Goal: Task Accomplishment & Management: Manage account settings

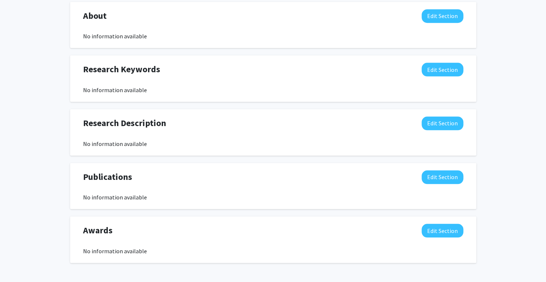
scroll to position [258, 0]
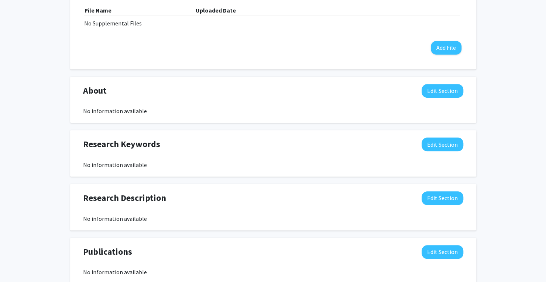
scroll to position [295, 0]
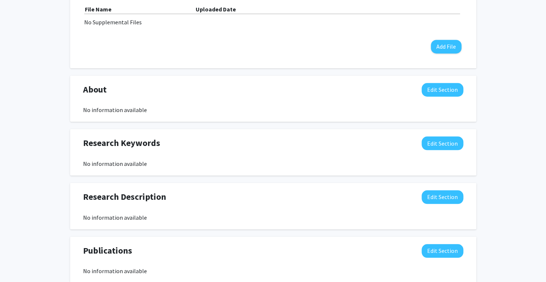
click at [179, 116] on div "About Edit Section No information available You may write a maximum of 1,000 wo…" at bounding box center [273, 99] width 406 height 46
click at [445, 87] on button "Edit Section" at bounding box center [442, 90] width 42 height 14
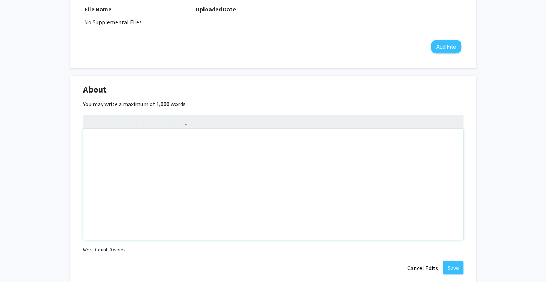
click at [180, 138] on div "Note to users with screen readers: Please deactivate our accessibility plugin f…" at bounding box center [272, 184] width 379 height 111
paste div "To enrich screen reader interactions, please activate Accessibility in Grammarl…"
type textarea "<p>PhD Applied &amp; Computational Statistics | Open to collaborate on quantita…"
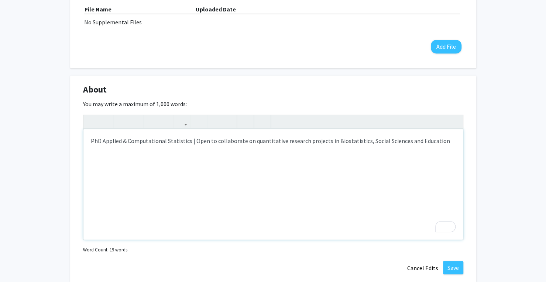
click at [329, 142] on p "PhD Applied & Computational Statistics | Open to collaborate on quantitative re…" at bounding box center [273, 141] width 365 height 9
click at [146, 148] on p "PhD Applied & Computational Statistics | Open to collaborate on quantitative re…" at bounding box center [273, 146] width 365 height 18
type textarea "<p>PhD Applied &amp; Computational Statistics | Open to collaborate on quantita…"
click at [448, 269] on button "Save" at bounding box center [453, 267] width 20 height 13
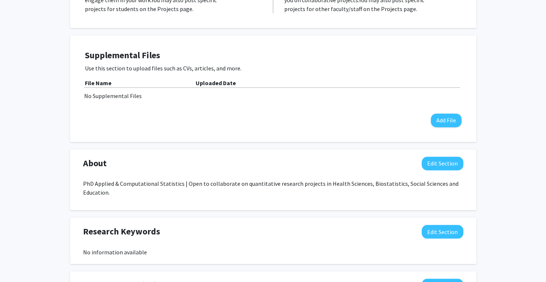
scroll to position [332, 0]
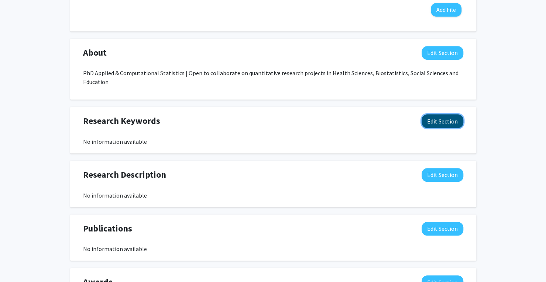
click at [439, 122] on button "Edit Section" at bounding box center [442, 121] width 42 height 14
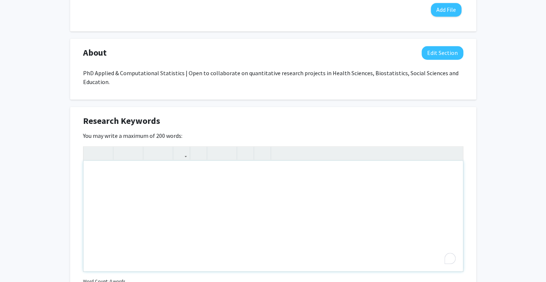
click at [145, 189] on div "To enrich screen reader interactions, please activate Accessibility in Grammarl…" at bounding box center [272, 216] width 379 height 111
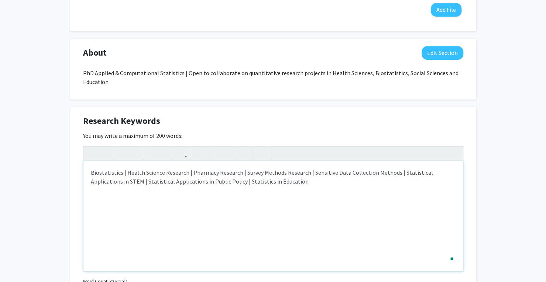
type textarea "Biostatistics | Health Science Research | Pharmacy Research | Survey Methods Re…"
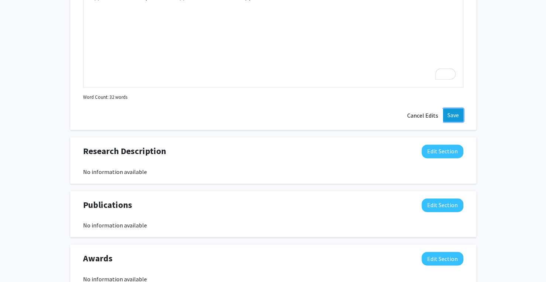
click at [455, 113] on button "Save" at bounding box center [453, 114] width 20 height 13
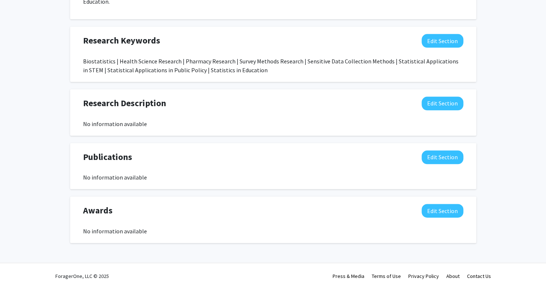
scroll to position [419, 0]
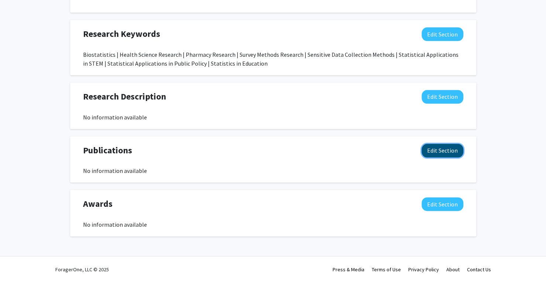
click at [455, 148] on button "Edit Section" at bounding box center [442, 151] width 42 height 14
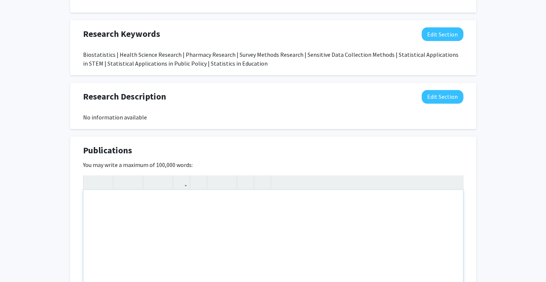
click at [190, 202] on div "To enrich screen reader interactions, please activate Accessibility in Grammarl…" at bounding box center [272, 245] width 379 height 111
click at [141, 201] on div "To enrich screen reader interactions, please activate Accessibility in Grammarl…" at bounding box center [272, 245] width 379 height 111
click at [170, 203] on div "1" at bounding box center [272, 245] width 379 height 111
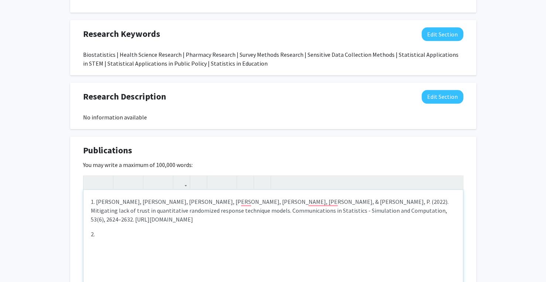
click at [133, 230] on p "2." at bounding box center [273, 234] width 365 height 9
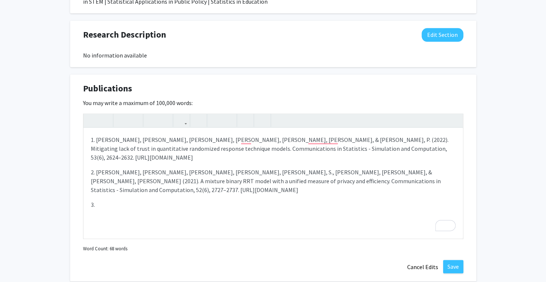
scroll to position [493, 0]
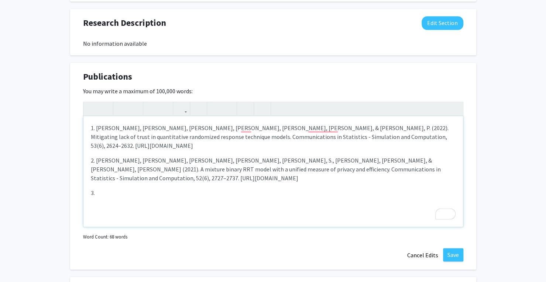
click at [139, 189] on p "3." at bounding box center [273, 193] width 365 height 9
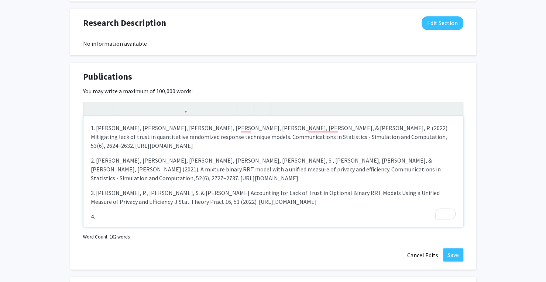
click at [152, 212] on p "4." at bounding box center [273, 216] width 365 height 9
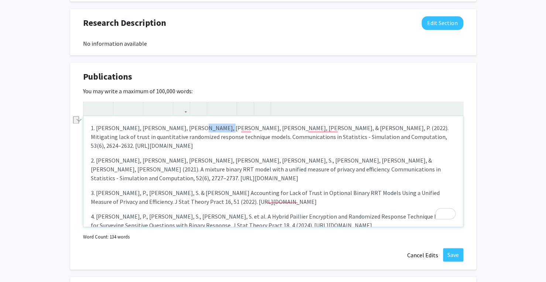
drag, startPoint x: 174, startPoint y: 129, endPoint x: 195, endPoint y: 129, distance: 21.0
click at [195, 129] on p "1. [PERSON_NAME], [PERSON_NAME], [PERSON_NAME], [PERSON_NAME], [PERSON_NAME], […" at bounding box center [273, 137] width 365 height 27
drag, startPoint x: 175, startPoint y: 152, endPoint x: 196, endPoint y: 152, distance: 20.7
click at [196, 156] on p "2. [PERSON_NAME], [PERSON_NAME], [PERSON_NAME], [PERSON_NAME], [PERSON_NAME], S…" at bounding box center [273, 169] width 365 height 27
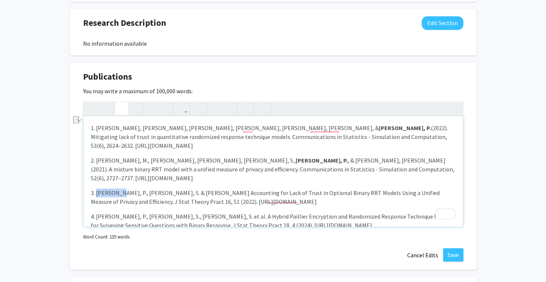
drag, startPoint x: 97, startPoint y: 174, endPoint x: 117, endPoint y: 176, distance: 19.6
click at [117, 189] on p "3. [PERSON_NAME], P., [PERSON_NAME], S. & [PERSON_NAME] Accounting for Lack of …" at bounding box center [273, 198] width 365 height 18
drag, startPoint x: 117, startPoint y: 198, endPoint x: 96, endPoint y: 198, distance: 20.3
click at [96, 212] on p "4. [PERSON_NAME], P., [PERSON_NAME], S., [PERSON_NAME], S. et al. A Hybrid Pail…" at bounding box center [273, 221] width 365 height 18
click at [362, 212] on p "4. [PERSON_NAME], P. , [PERSON_NAME], S., [PERSON_NAME], S. et al. A Hybrid Pai…" at bounding box center [273, 221] width 365 height 18
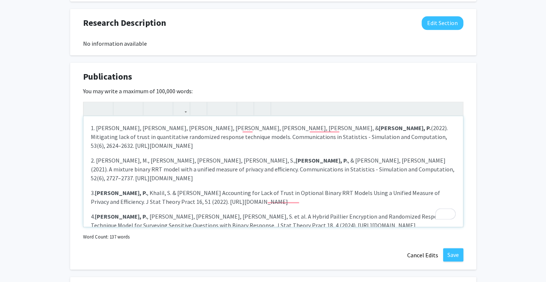
click at [387, 212] on p "4. [PERSON_NAME], P. , [PERSON_NAME], S., [PERSON_NAME], S. et al. A Hybrid Pai…" at bounding box center [273, 221] width 365 height 18
click at [452, 252] on button "Save" at bounding box center [453, 254] width 20 height 13
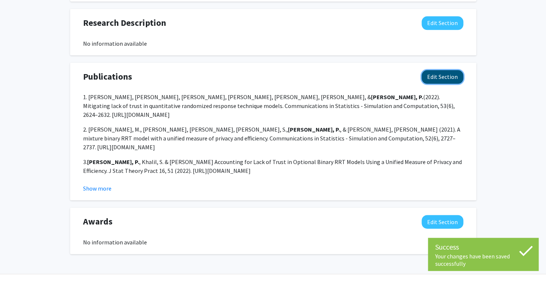
click at [440, 80] on button "Edit Section" at bounding box center [442, 77] width 42 height 14
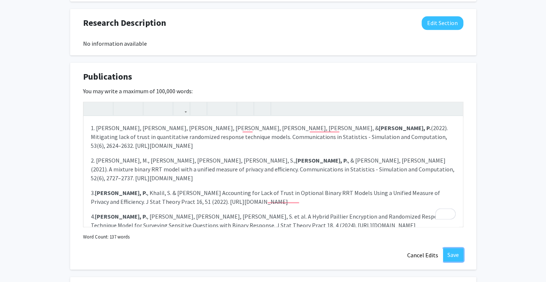
click at [452, 257] on button "Save" at bounding box center [453, 254] width 20 height 13
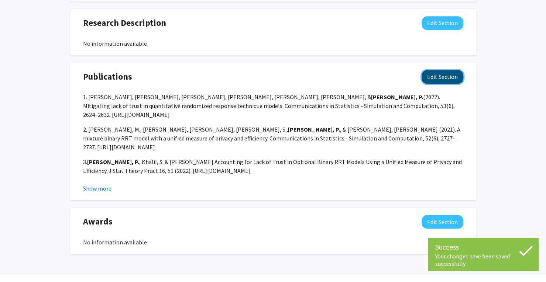
click at [441, 73] on button "Edit Section" at bounding box center [442, 77] width 42 height 14
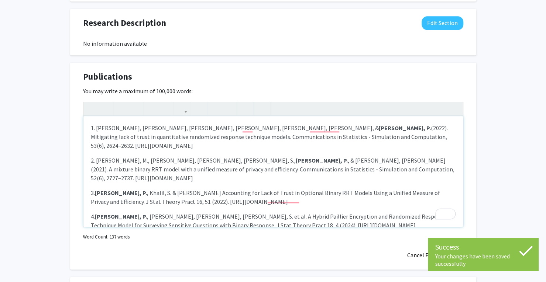
click at [88, 131] on div "1. [PERSON_NAME], [PERSON_NAME], [PERSON_NAME], [PERSON_NAME], [PERSON_NAME], […" at bounding box center [272, 171] width 379 height 111
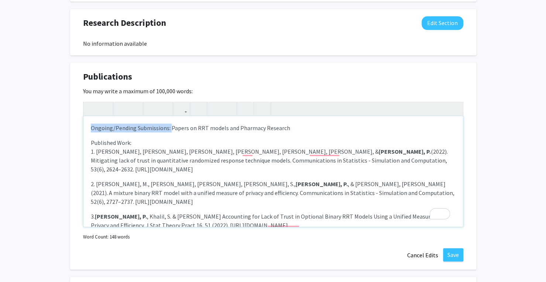
drag, startPoint x: 168, startPoint y: 127, endPoint x: 87, endPoint y: 127, distance: 81.2
click at [87, 127] on div "Ongoing/Pending Submissions: Papers on RRT models and Pharmacy Research Publish…" at bounding box center [272, 171] width 379 height 111
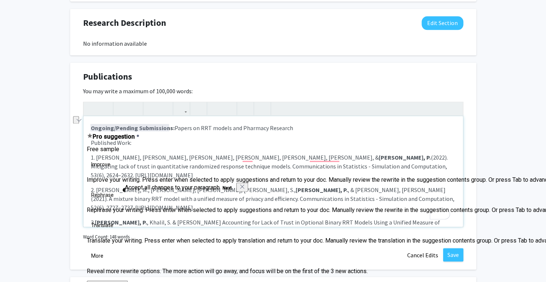
click at [380, 143] on p "Published Work:" at bounding box center [273, 142] width 365 height 9
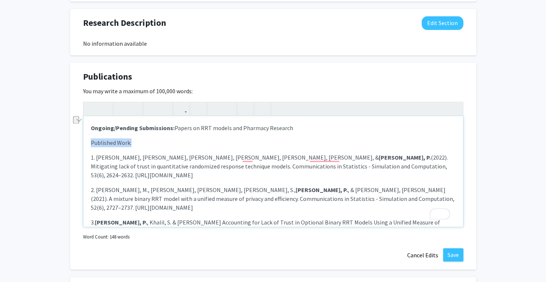
drag, startPoint x: 131, startPoint y: 143, endPoint x: 87, endPoint y: 143, distance: 43.5
click at [87, 143] on div "Ongoing/Pending Submissions: Papers on RRT models and Pharmacy Research Publish…" at bounding box center [272, 171] width 379 height 111
type textarea "<l><ipsumd>Sitamet/Consect Adipiscinge: </seddoe>Tempor in UTL etdolo mag Aliqu…"
click at [167, 146] on p "Published Work:" at bounding box center [273, 142] width 365 height 9
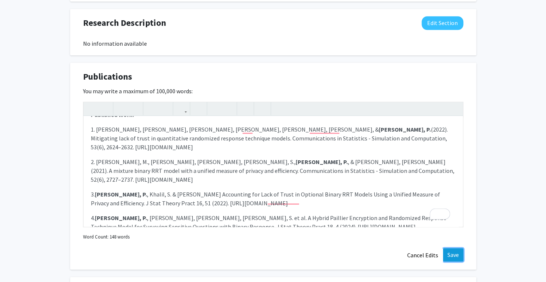
click at [452, 250] on button "Save" at bounding box center [453, 254] width 20 height 13
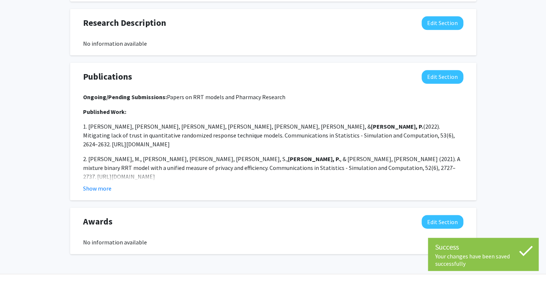
click at [89, 188] on button "Show more" at bounding box center [97, 188] width 28 height 9
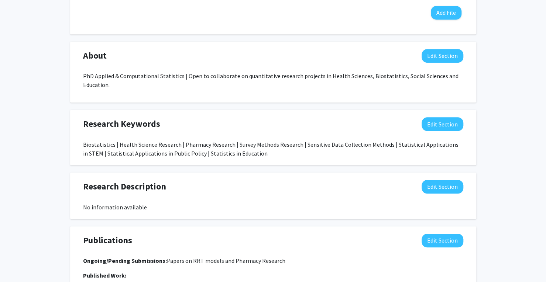
scroll to position [369, 0]
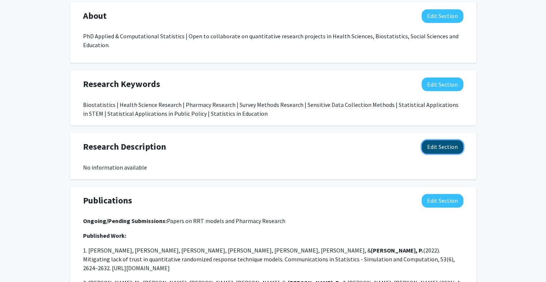
click at [429, 146] on button "Edit Section" at bounding box center [442, 147] width 42 height 14
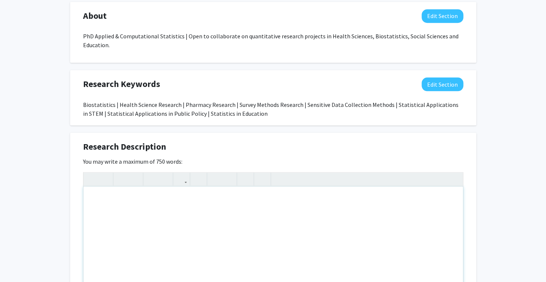
click at [159, 195] on div "Note to users with screen readers: Please deactivate our accessibility plugin f…" at bounding box center [272, 242] width 379 height 111
paste div "To enrich screen reader interactions, please activate Accessibility in Grammarl…"
type textarea "<p>Experienced Researcher and Assistant Professor of Data Analytics and Statist…"
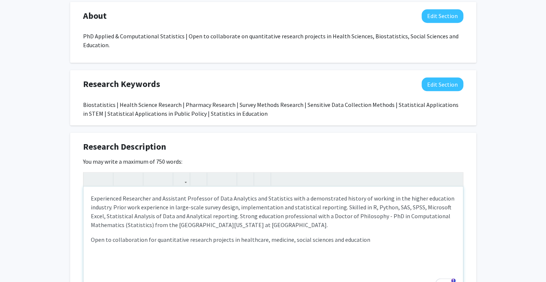
click at [297, 227] on p "Experienced Researcher and Assistant Professor of Data Analytics and Statistics…" at bounding box center [273, 211] width 365 height 35
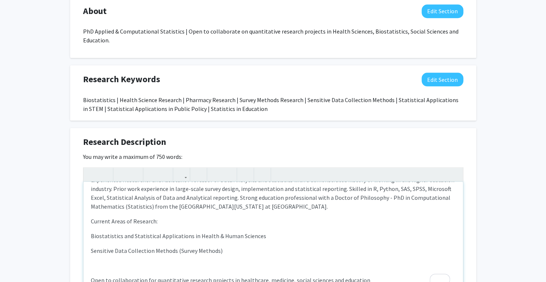
scroll to position [19, 0]
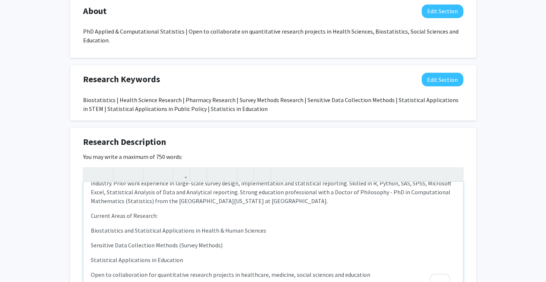
click at [153, 261] on p "Statistical Applications in Education" at bounding box center [273, 260] width 365 height 9
drag, startPoint x: 184, startPoint y: 260, endPoint x: 154, endPoint y: 260, distance: 29.9
click at [154, 260] on p "Statistical Applications in Public Policy & Education" at bounding box center [273, 260] width 365 height 9
drag, startPoint x: 133, startPoint y: 217, endPoint x: 79, endPoint y: 214, distance: 54.3
click at [79, 214] on div "Research Description Edit Section You may write a maximum of 750 words: <p>Expe…" at bounding box center [273, 231] width 406 height 207
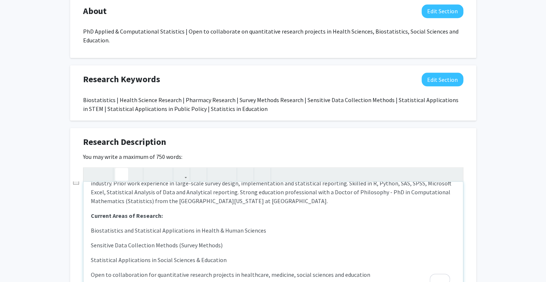
click at [254, 249] on p "Sensitive Data Collection Methods (Survey Methods)" at bounding box center [273, 245] width 365 height 9
drag, startPoint x: 241, startPoint y: 263, endPoint x: 75, endPoint y: 231, distance: 168.4
click at [75, 231] on div "Research Description Edit Section You may write a maximum of 750 words: <p>Expe…" at bounding box center [273, 231] width 406 height 207
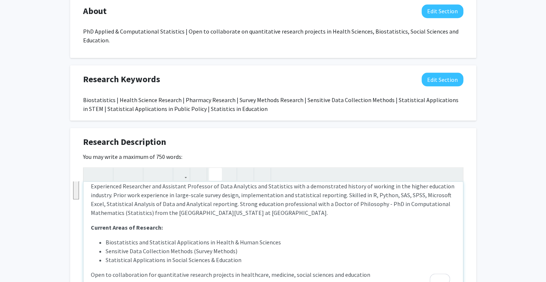
click at [218, 175] on icon "button" at bounding box center [215, 174] width 6 height 12
click at [192, 227] on p "Current Areas of Research:" at bounding box center [273, 227] width 365 height 9
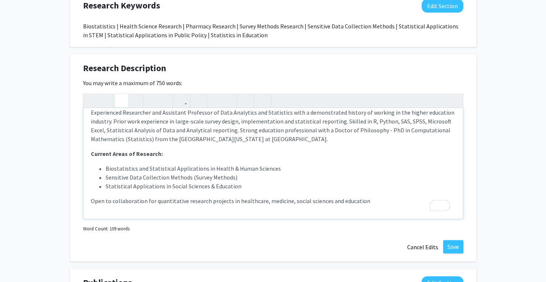
click at [289, 203] on p "Open to collaboration for quantitative research projects in healthcare, medicin…" at bounding box center [273, 201] width 365 height 9
click at [288, 203] on p "Open to collaboration for quantitative research projects in healthcare, medicin…" at bounding box center [273, 201] width 365 height 9
click at [400, 199] on p "Open to collaboration for quantitative research projects in healthcare, medicin…" at bounding box center [273, 201] width 365 height 9
type textarea "<p>Experienced Researcher and Assistant Professor of Data Analytics and Statist…"
click at [454, 246] on button "Save" at bounding box center [453, 246] width 20 height 13
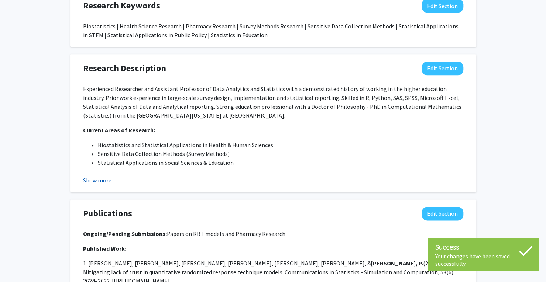
click at [104, 179] on button "Show more" at bounding box center [97, 180] width 28 height 9
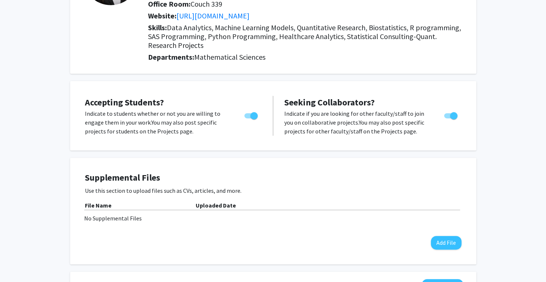
scroll to position [0, 0]
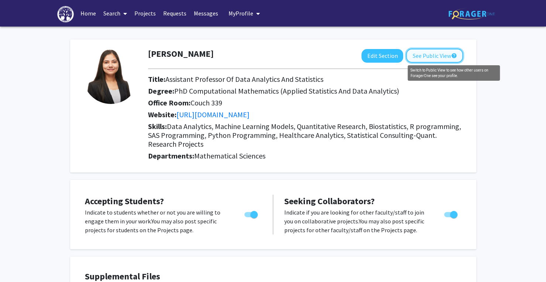
click at [454, 55] on mat-icon "help" at bounding box center [453, 55] width 6 height 9
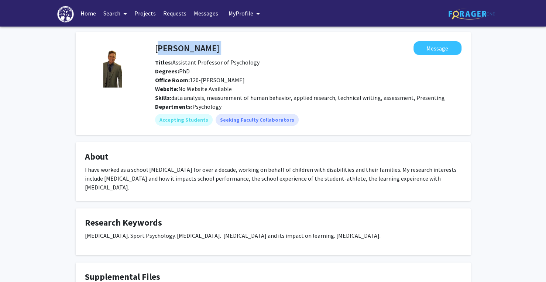
drag, startPoint x: 155, startPoint y: 50, endPoint x: 214, endPoint y: 50, distance: 59.0
click at [214, 50] on div "Daniel Krenzer Message" at bounding box center [307, 48] width 317 height 14
copy h4 "Daniel Krenzer"
